Goal: Task Accomplishment & Management: Manage account settings

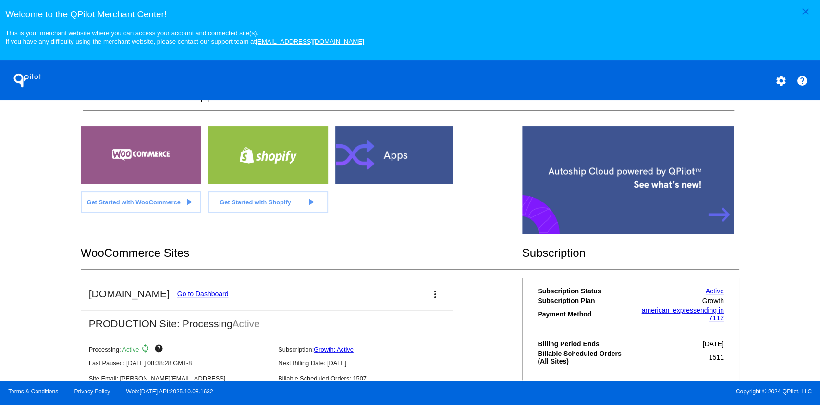
scroll to position [192, 0]
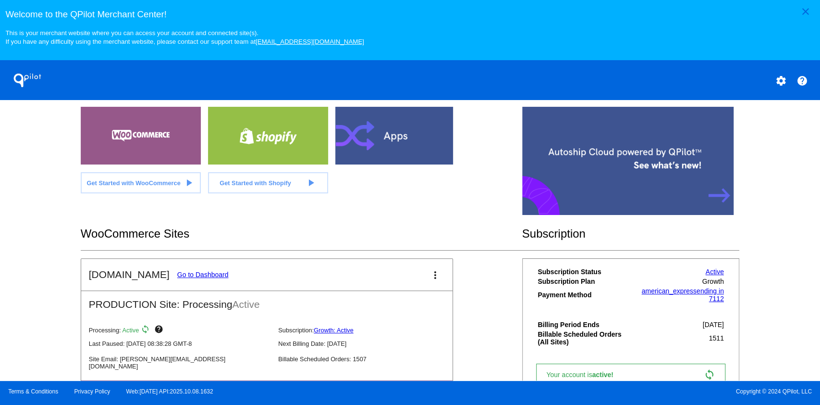
click at [187, 273] on link "Go to Dashboard" at bounding box center [202, 275] width 51 height 8
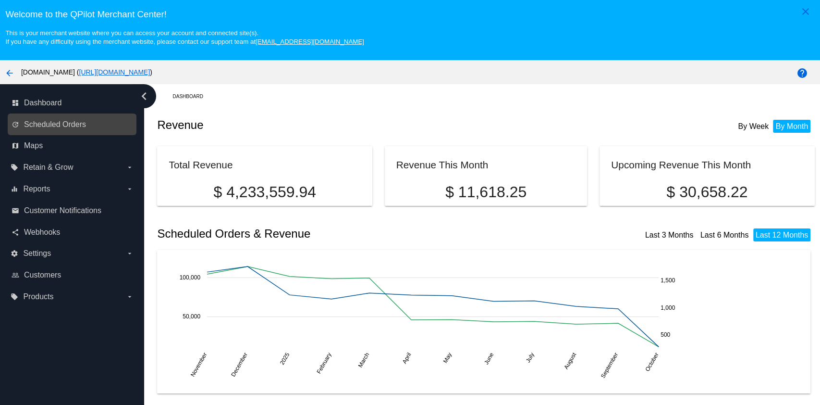
click at [51, 118] on link "update Scheduled Orders" at bounding box center [73, 124] width 122 height 15
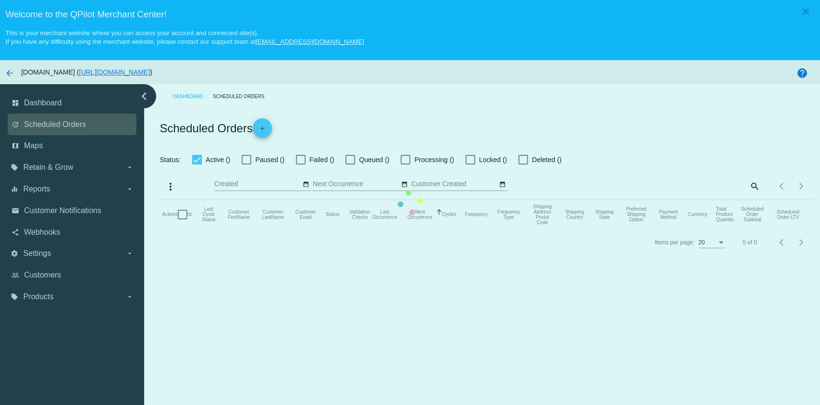
checkbox input "true"
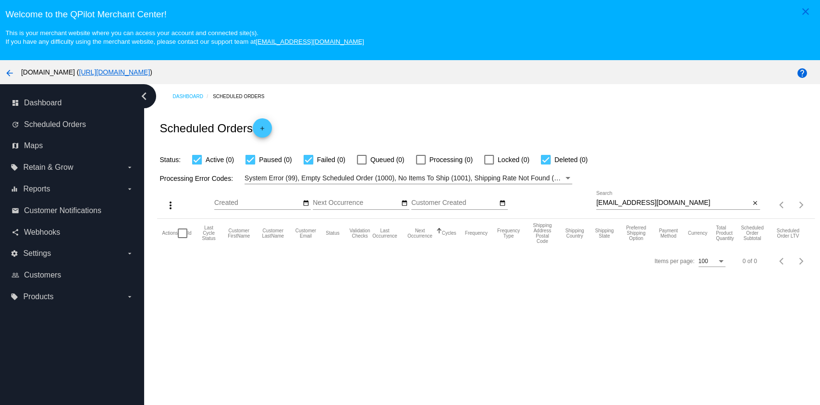
click at [705, 210] on div "[EMAIL_ADDRESS][DOMAIN_NAME] Search close" at bounding box center [678, 204] width 164 height 27
click at [704, 203] on input "[EMAIL_ADDRESS][DOMAIN_NAME]" at bounding box center [673, 203] width 154 height 8
paste input "west.2007@live"
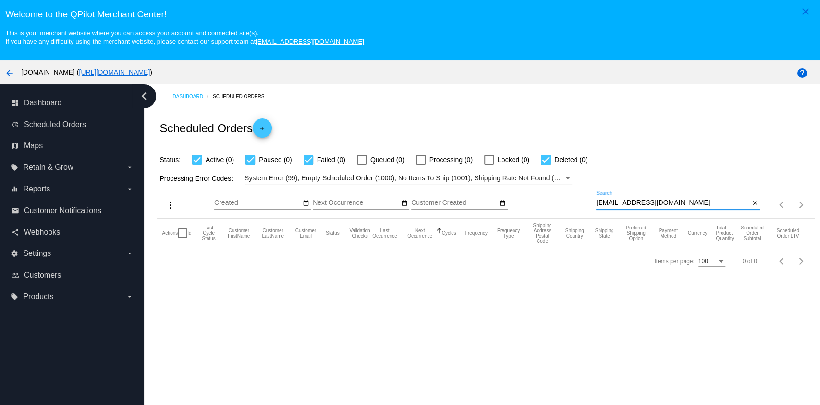
type input "[EMAIL_ADDRESS][DOMAIN_NAME]"
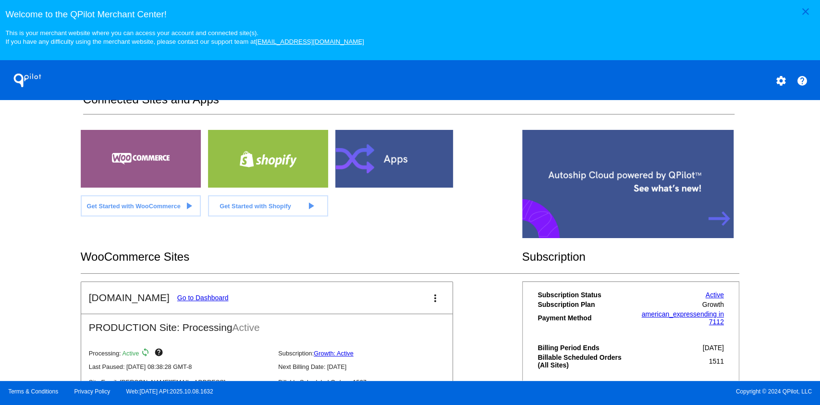
scroll to position [192, 0]
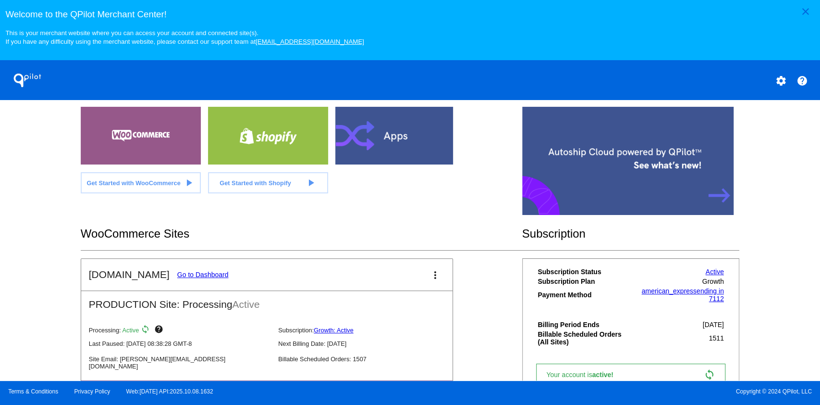
click at [204, 275] on link "Go to Dashboard" at bounding box center [202, 275] width 51 height 8
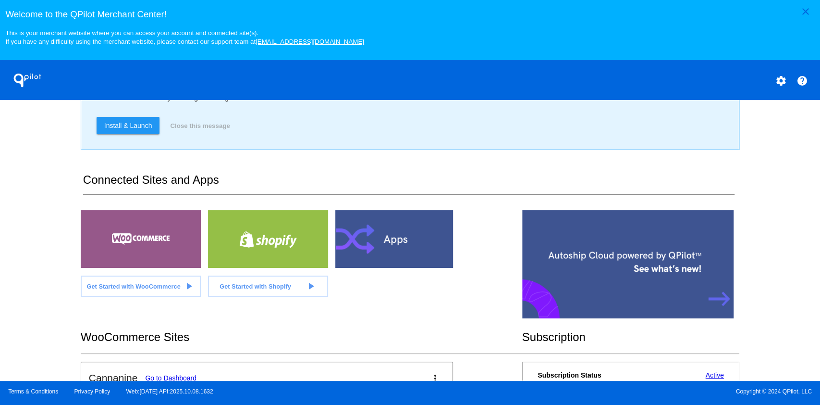
scroll to position [242, 0]
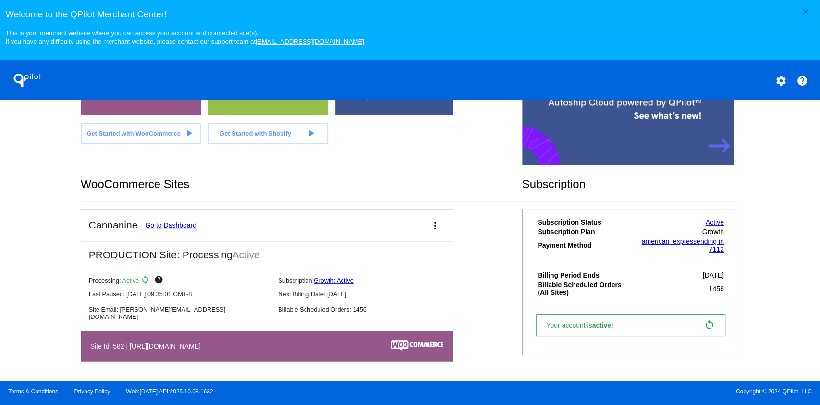
click at [185, 219] on mat-card-title "Cannanine Go to Dashboard" at bounding box center [143, 225] width 108 height 12
click at [183, 225] on link "Go to Dashboard" at bounding box center [170, 225] width 51 height 8
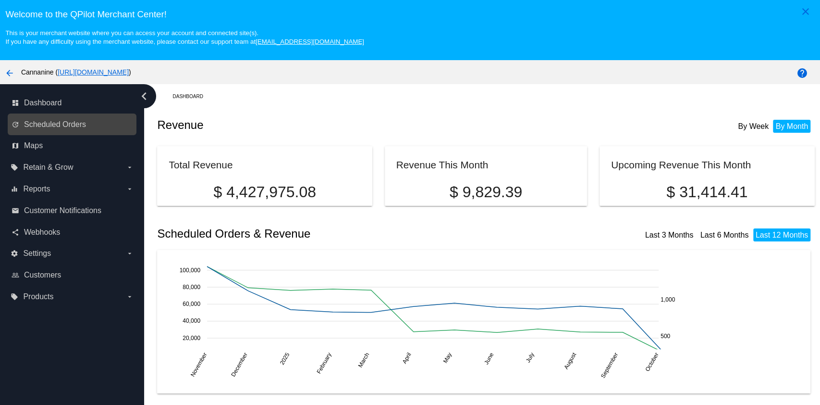
click at [88, 122] on link "update Scheduled Orders" at bounding box center [73, 124] width 122 height 15
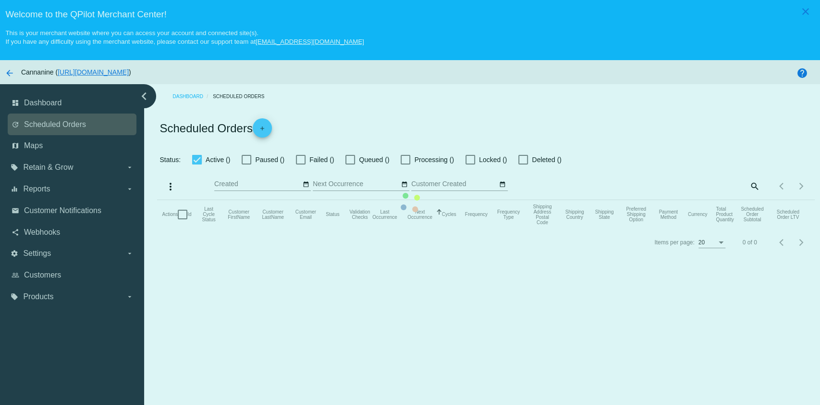
checkbox input "true"
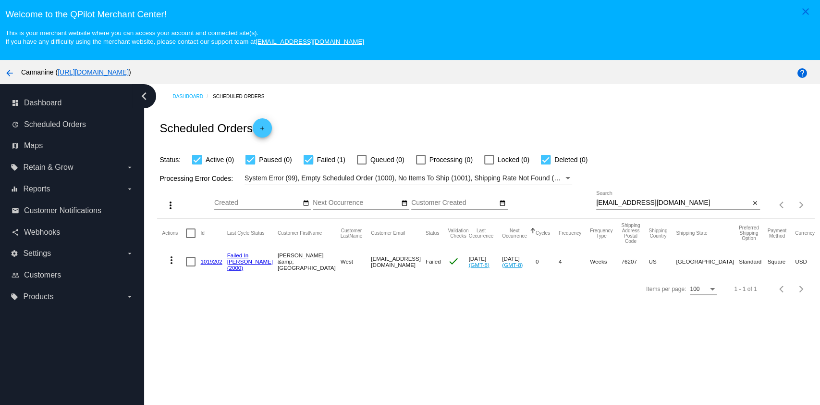
click at [662, 198] on div "west.2007@live.com Search" at bounding box center [673, 200] width 154 height 19
click at [662, 200] on input "[EMAIL_ADDRESS][DOMAIN_NAME]" at bounding box center [673, 203] width 154 height 8
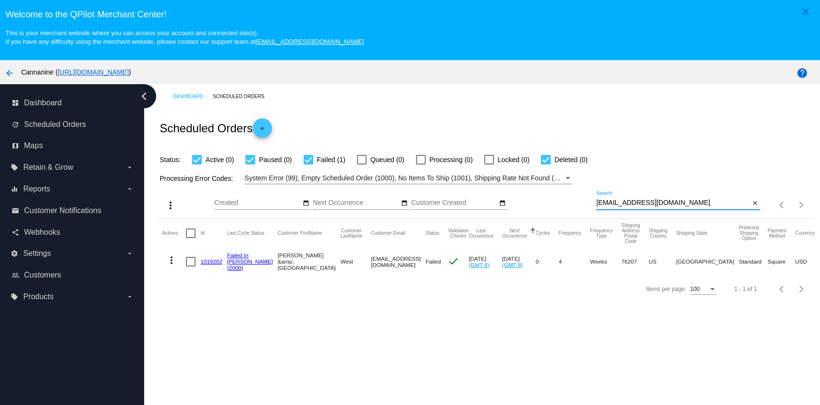
click at [662, 200] on input "[EMAIL_ADDRESS][DOMAIN_NAME]" at bounding box center [673, 203] width 154 height 8
click at [171, 261] on mat-icon "more_vert" at bounding box center [172, 260] width 12 height 12
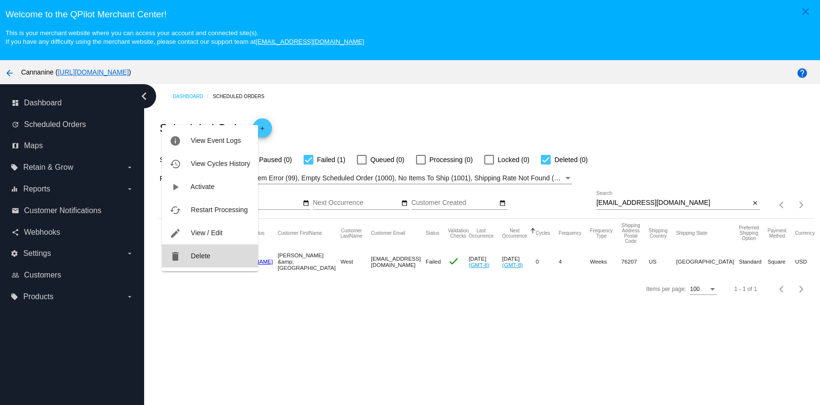
click at [189, 260] on button "delete Delete" at bounding box center [210, 255] width 96 height 23
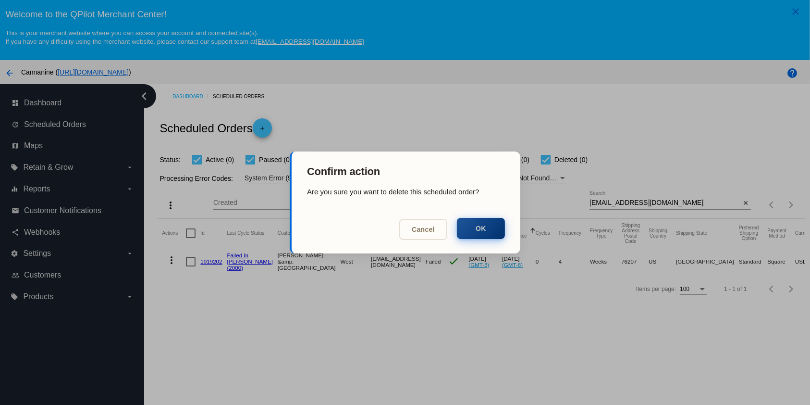
click at [471, 234] on button "OK" at bounding box center [481, 228] width 48 height 21
